Goal: Transaction & Acquisition: Purchase product/service

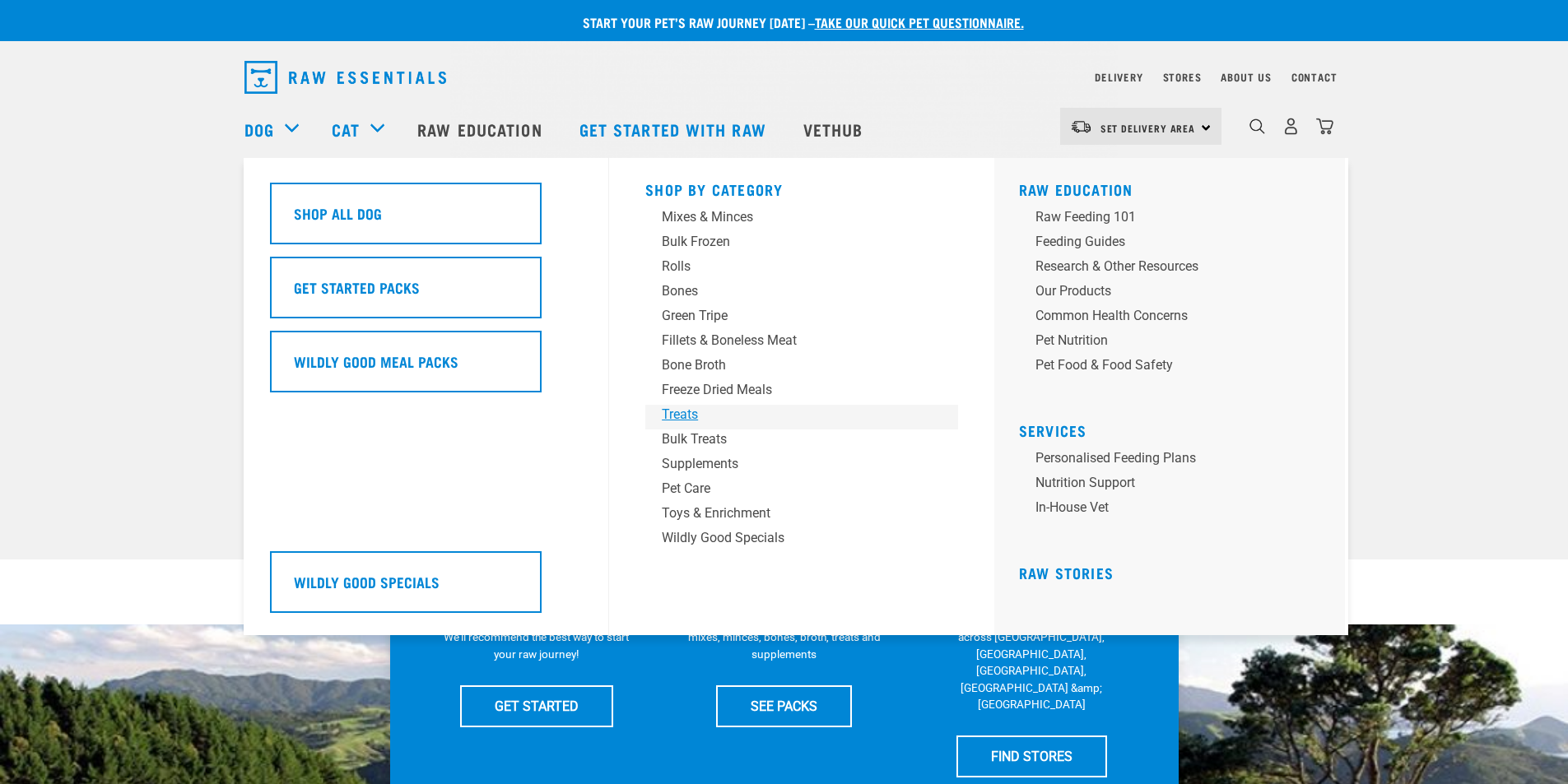
click at [685, 409] on div "Treats" at bounding box center [790, 414] width 257 height 19
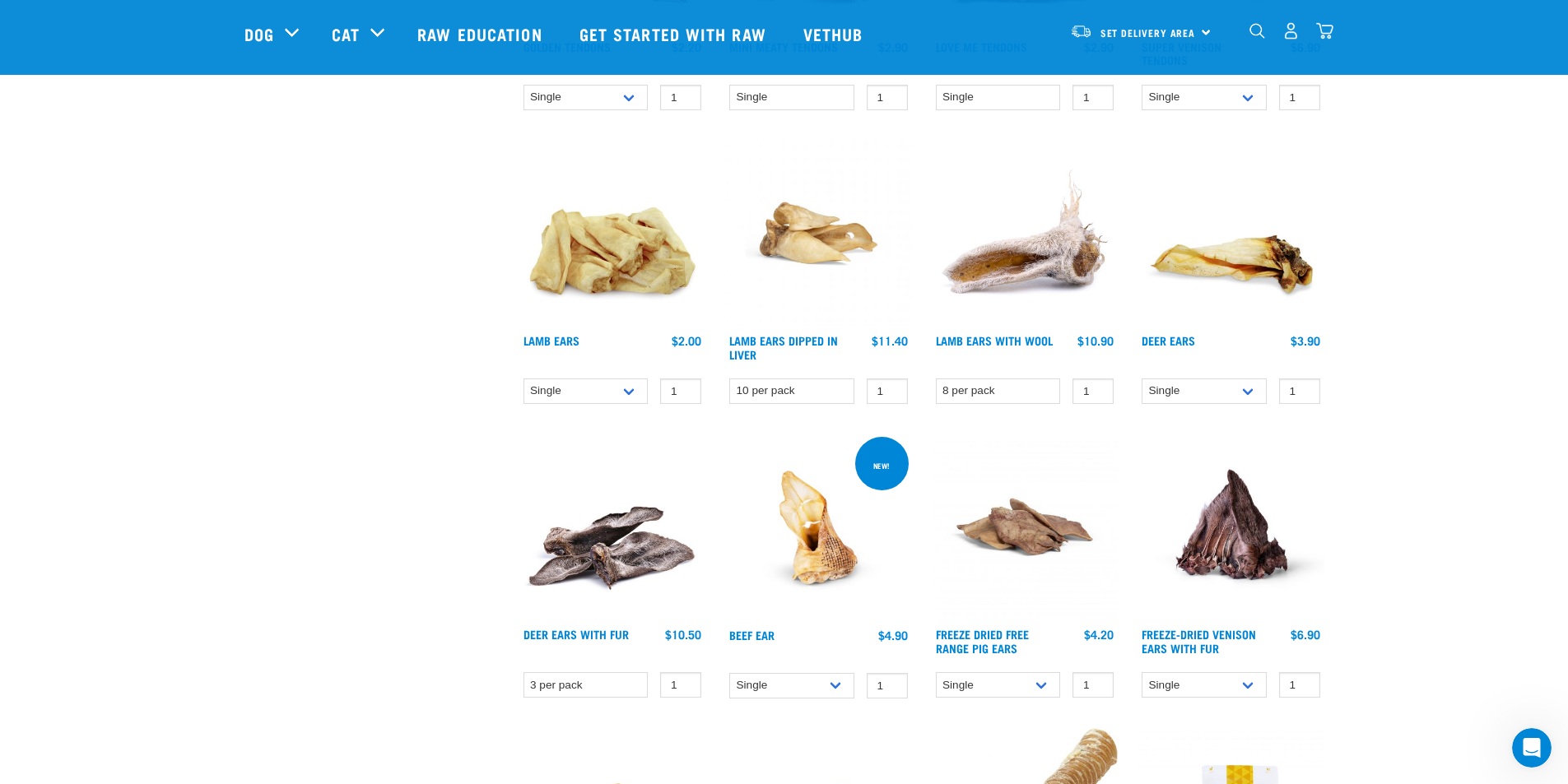
scroll to position [1070, 0]
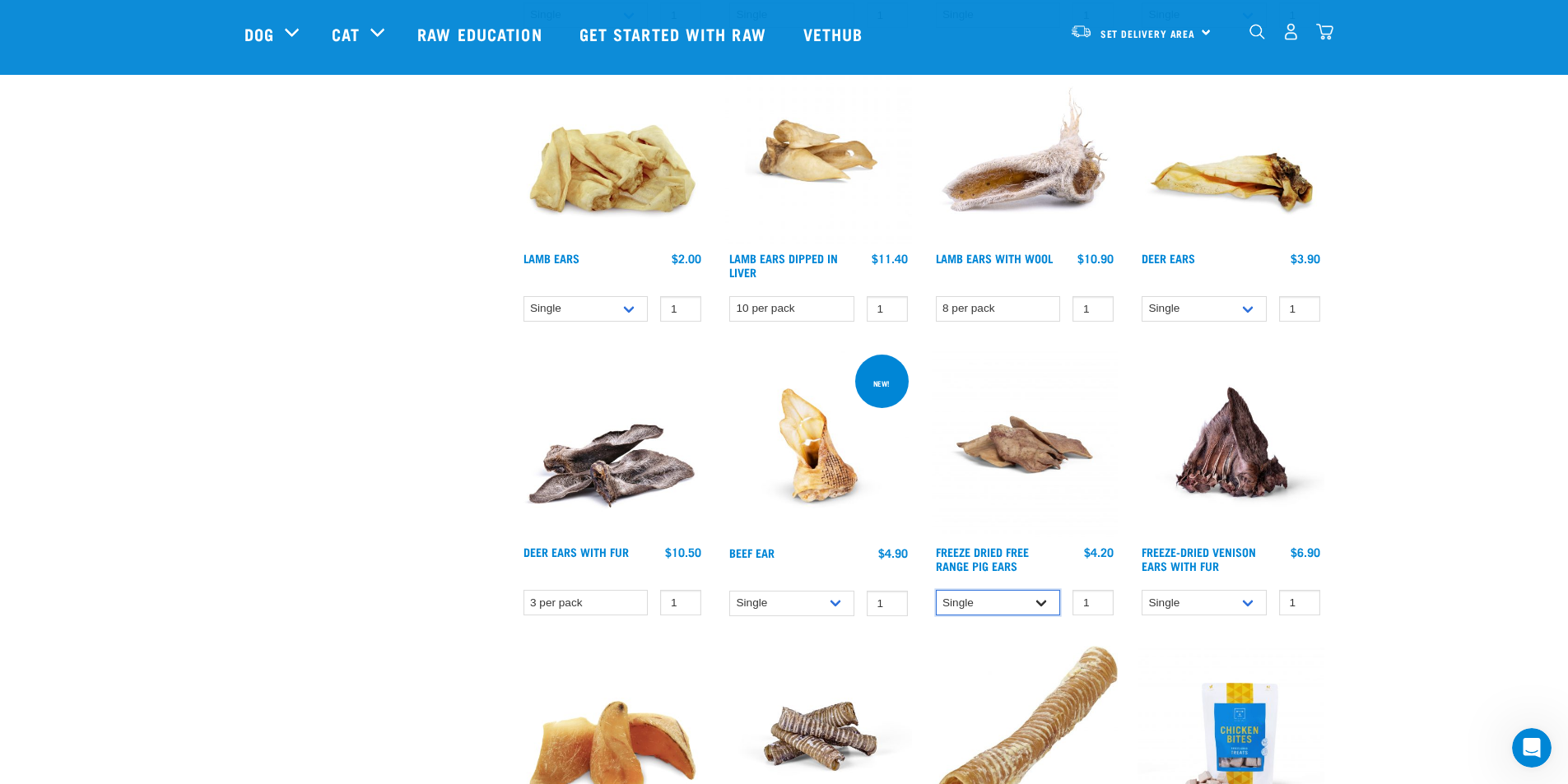
click at [1043, 601] on select "Single 10 per pack 25 per pack" at bounding box center [998, 603] width 125 height 26
click at [1030, 472] on img at bounding box center [1025, 445] width 187 height 187
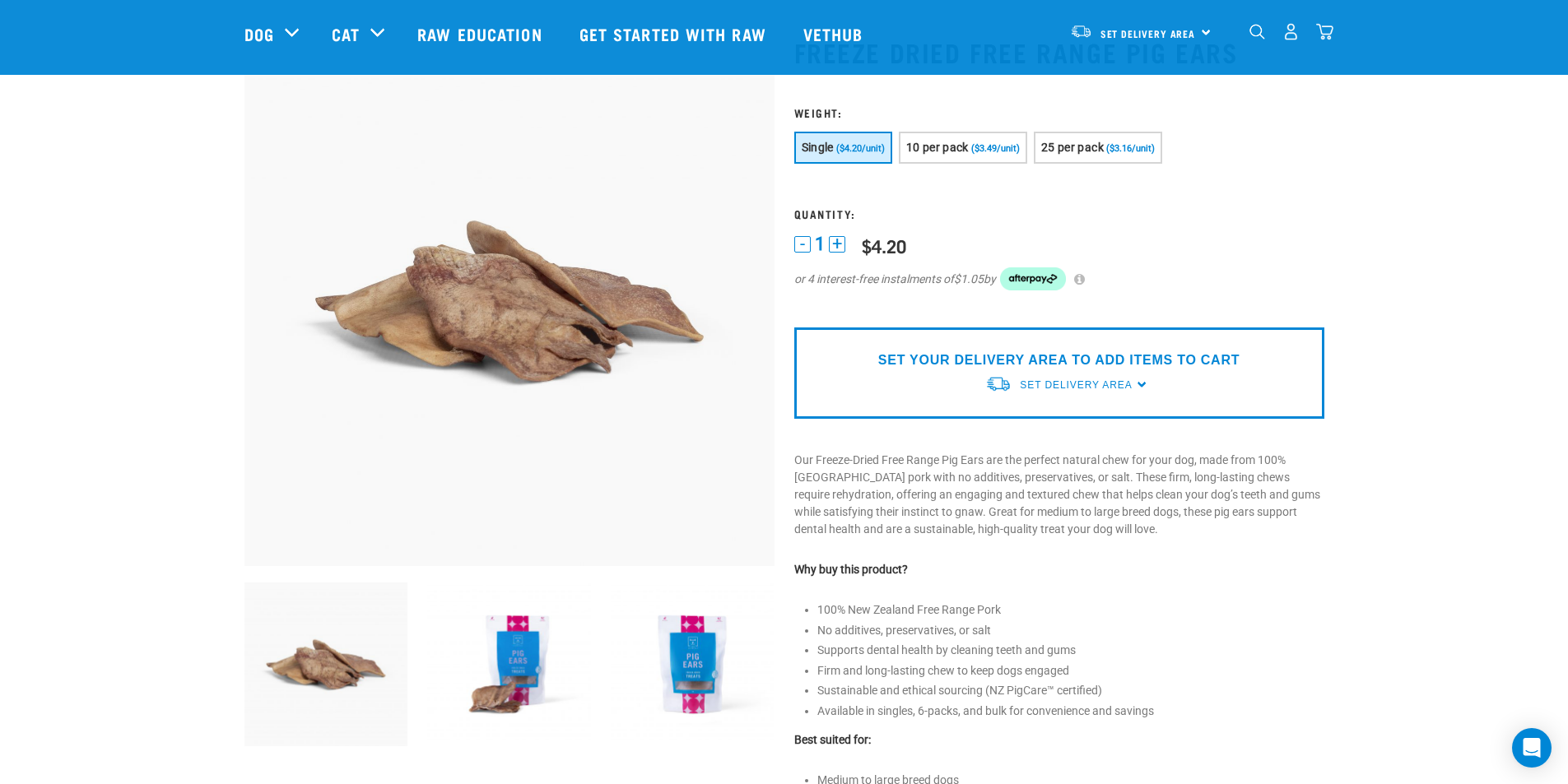
scroll to position [82, 0]
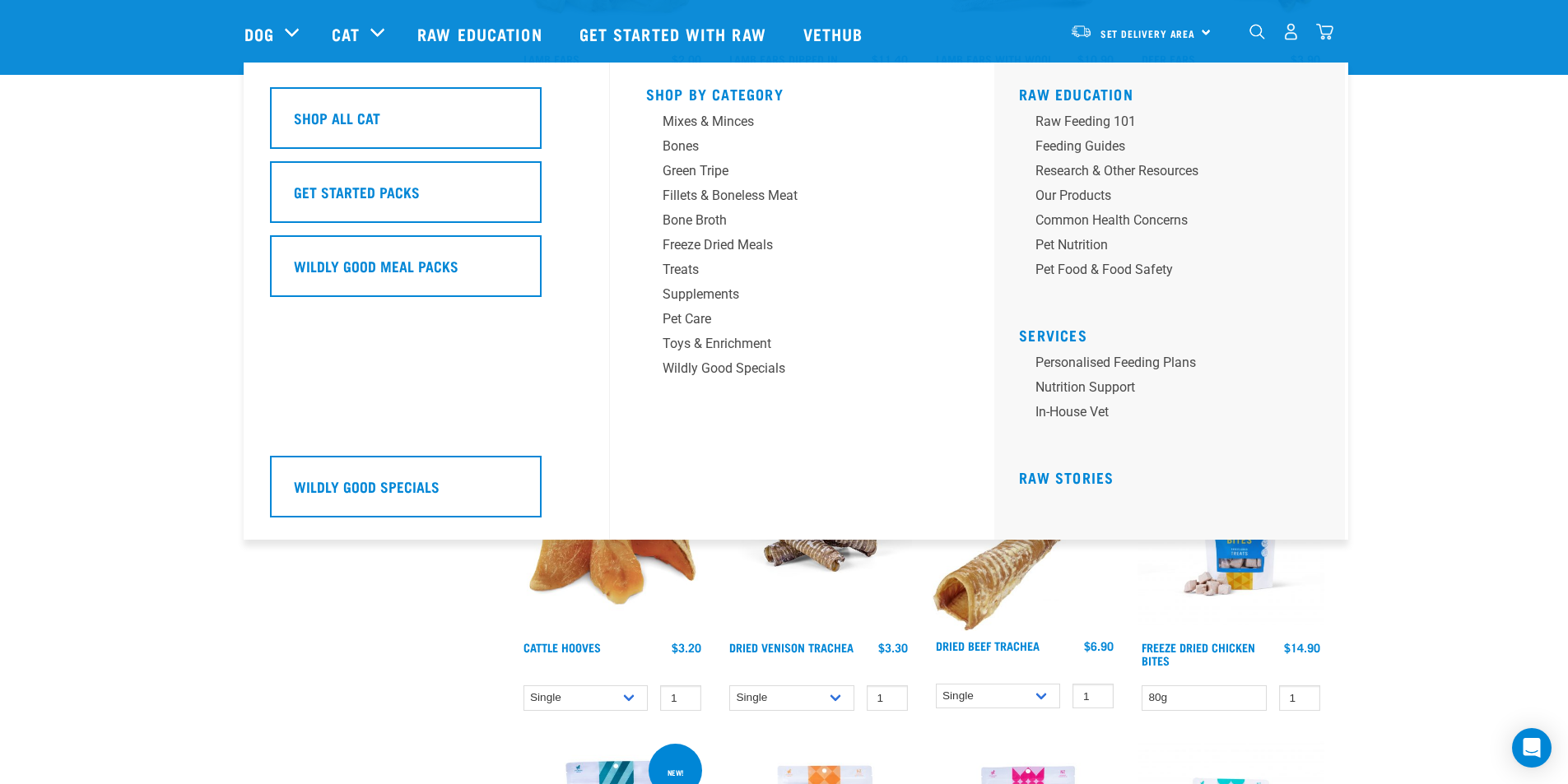
scroll to position [1271, 0]
